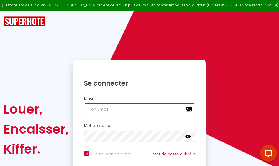
click at [134, 109] on input "email" at bounding box center [139, 109] width 111 height 12
type input "m"
checkbox input "true"
type input "ma"
checkbox input "true"
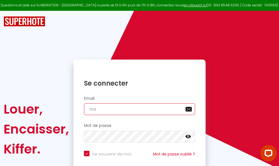
type input "mar"
checkbox input "true"
type input "marc"
checkbox input "true"
type input "marcd"
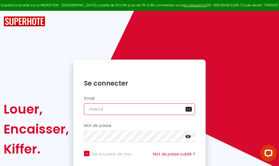
checkbox input "true"
type input "marcdp"
checkbox input "true"
type input "marcdpo"
checkbox input "true"
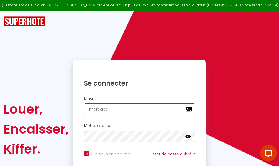
type input "marcdpoz"
checkbox input "true"
type input "marcdpoz."
checkbox input "true"
type input "marcdpoz.l"
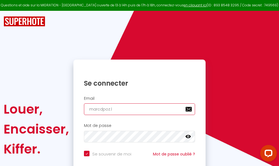
checkbox input "true"
type input "marcdpoz.lo"
checkbox input "true"
type input "marcdpoz.loc"
checkbox input "true"
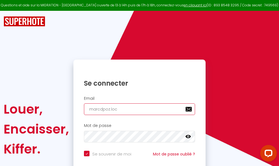
type input "marcdpoz.loca"
checkbox input "true"
type input "marcdpoz.locat"
checkbox input "true"
type input "marcdpoz.locati"
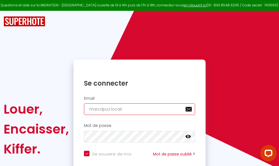
checkbox input "true"
type input "marcdpoz.locatio"
checkbox input "true"
type input "marcdpoz.location"
checkbox input "true"
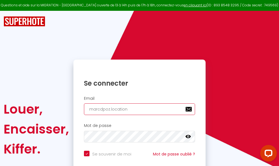
type input "marcdpoz.location@"
checkbox input "true"
type input "marcdpoz.location@g"
checkbox input "true"
type input "marcdpoz.location@gm"
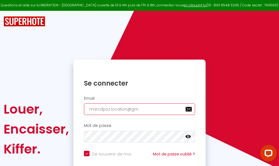
checkbox input "true"
type input "marcdpoz.location@gma"
checkbox input "true"
type input "marcdpoz.location@gmai"
checkbox input "true"
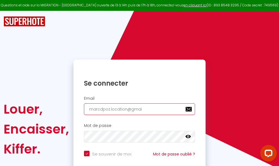
type input "[EMAIL_ADDRESS]"
checkbox input "true"
type input "[EMAIL_ADDRESS]."
checkbox input "true"
type input "marcdpoz.location@gmail.c"
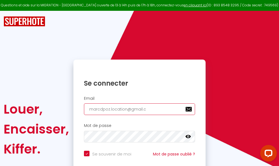
checkbox input "true"
type input "[EMAIL_ADDRESS][DOMAIN_NAME]"
checkbox input "true"
type input "[EMAIL_ADDRESS][DOMAIN_NAME]"
checkbox input "true"
